Goal: Transaction & Acquisition: Purchase product/service

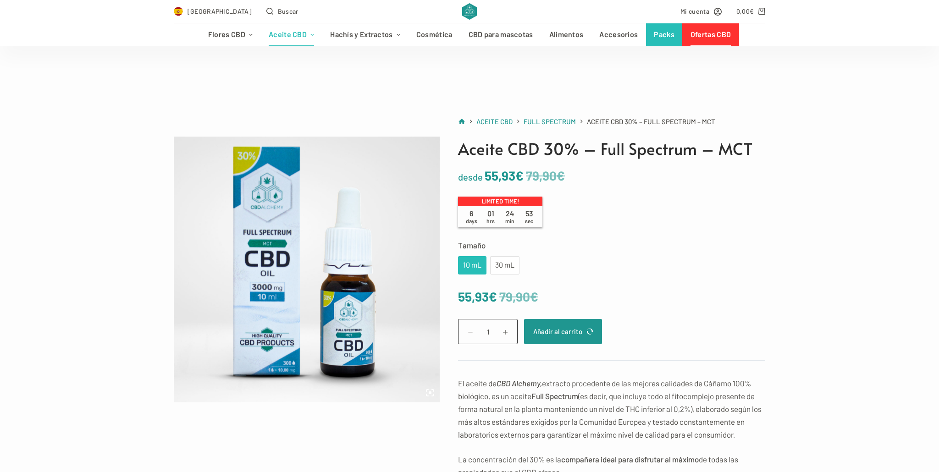
scroll to position [68, 0]
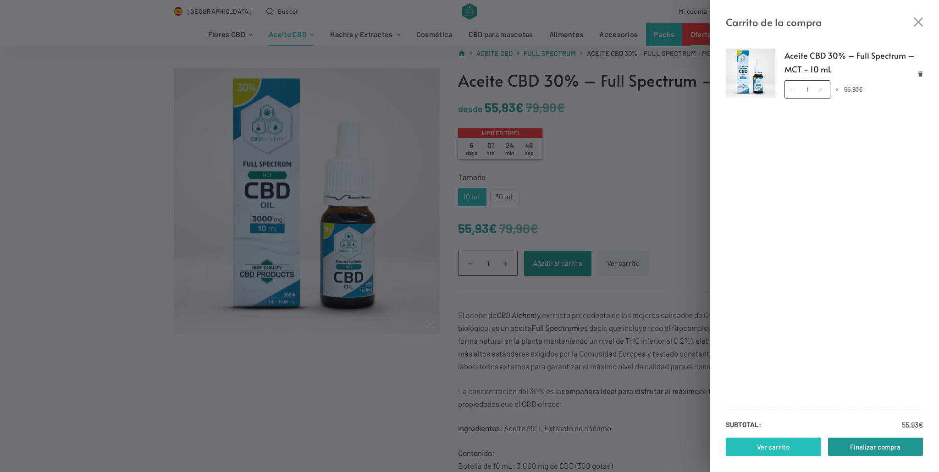
click at [794, 445] on link "Ver carrito" at bounding box center [773, 447] width 95 height 18
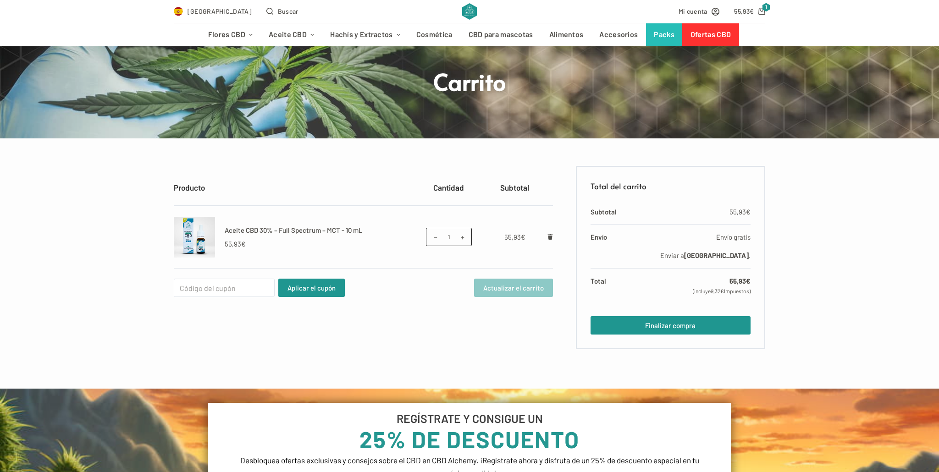
scroll to position [67, 0]
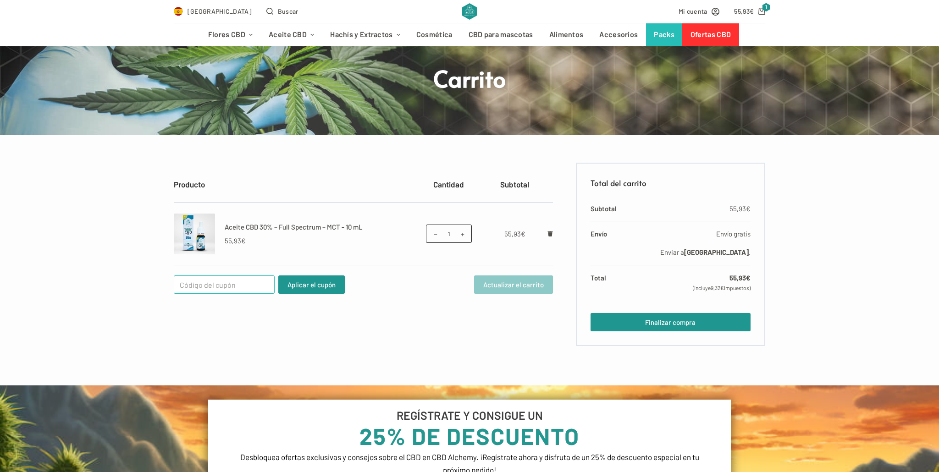
click at [248, 287] on input "Cupón:" at bounding box center [224, 285] width 101 height 18
paste input "WELCOME25"
type input "WELCOME25"
click at [316, 282] on button "Aplicar el cupón" at bounding box center [311, 285] width 67 height 18
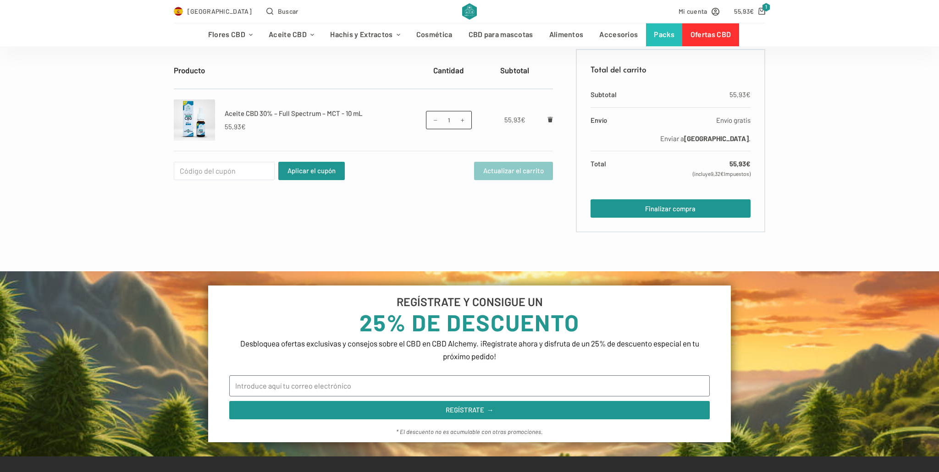
scroll to position [182, 0]
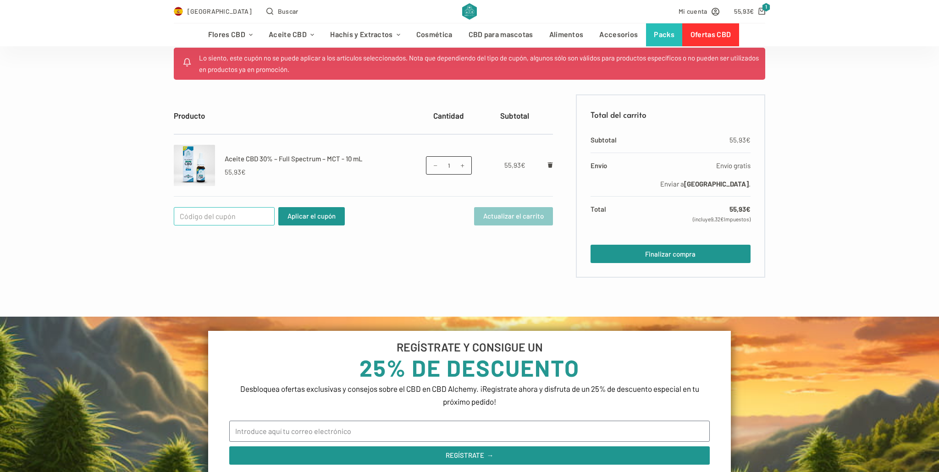
click at [200, 212] on input "Cupón:" at bounding box center [224, 216] width 101 height 18
paste input "WELCOME25"
type input "WELCOME25"
click at [315, 219] on button "Aplicar el cupón" at bounding box center [311, 216] width 67 height 18
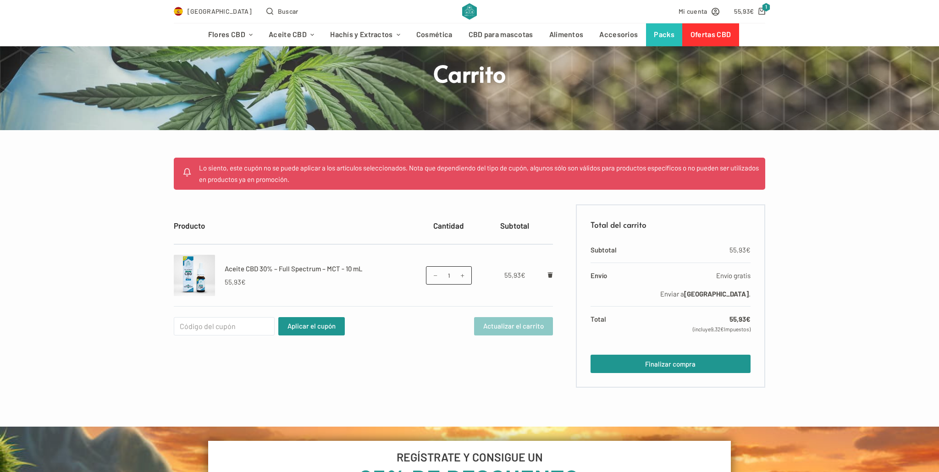
scroll to position [67, 0]
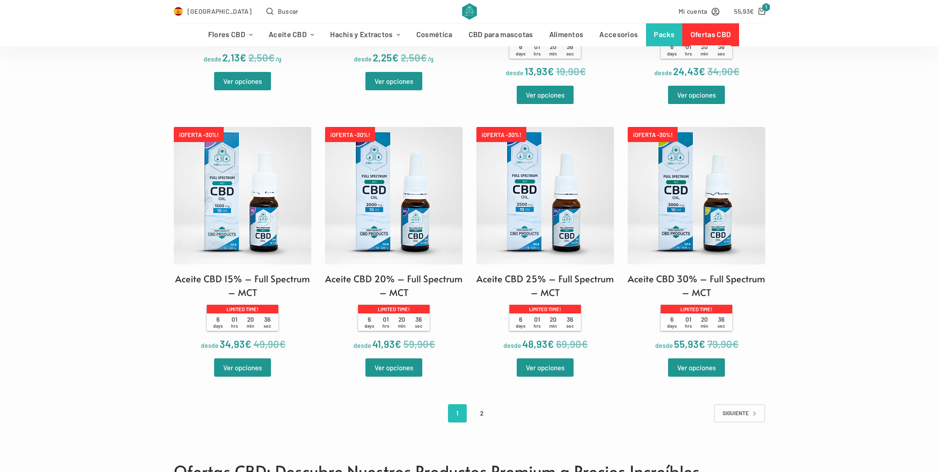
scroll to position [1743, 0]
